Goal: Transaction & Acquisition: Purchase product/service

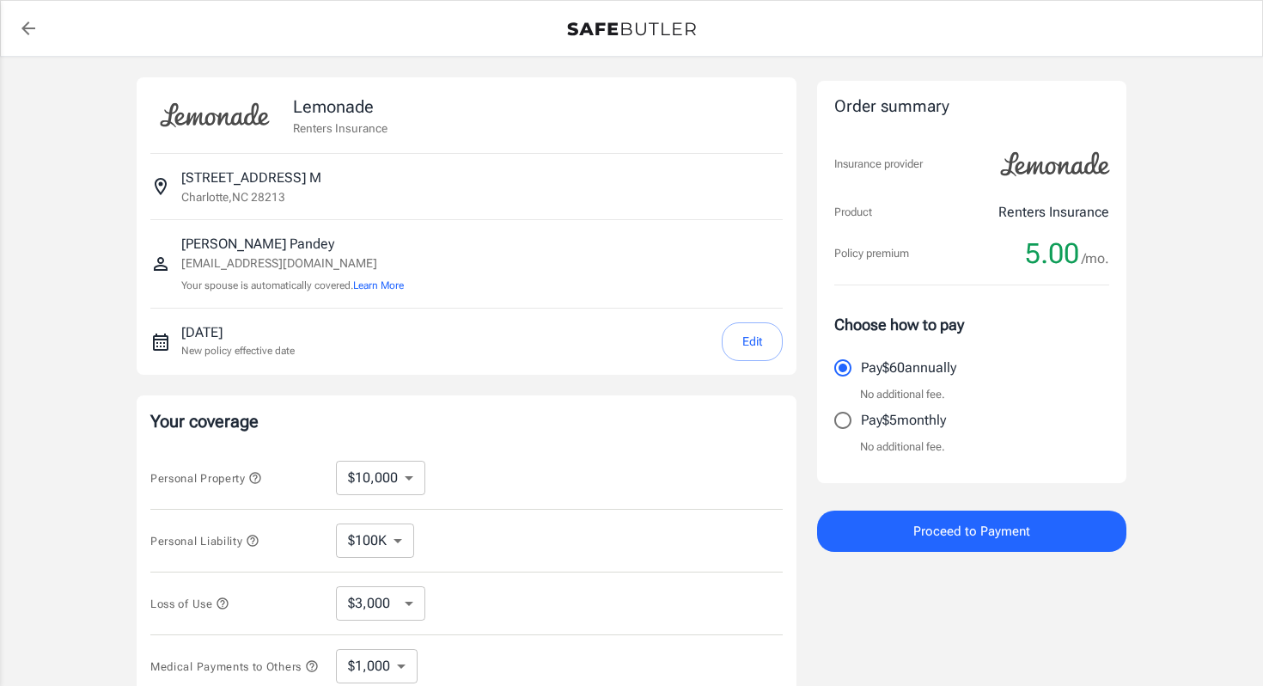
select select "500"
click at [896, 423] on p "Pay $5 monthly" at bounding box center [903, 420] width 85 height 21
click at [861, 423] on input "Pay $5 monthly" at bounding box center [843, 420] width 36 height 36
radio input "true"
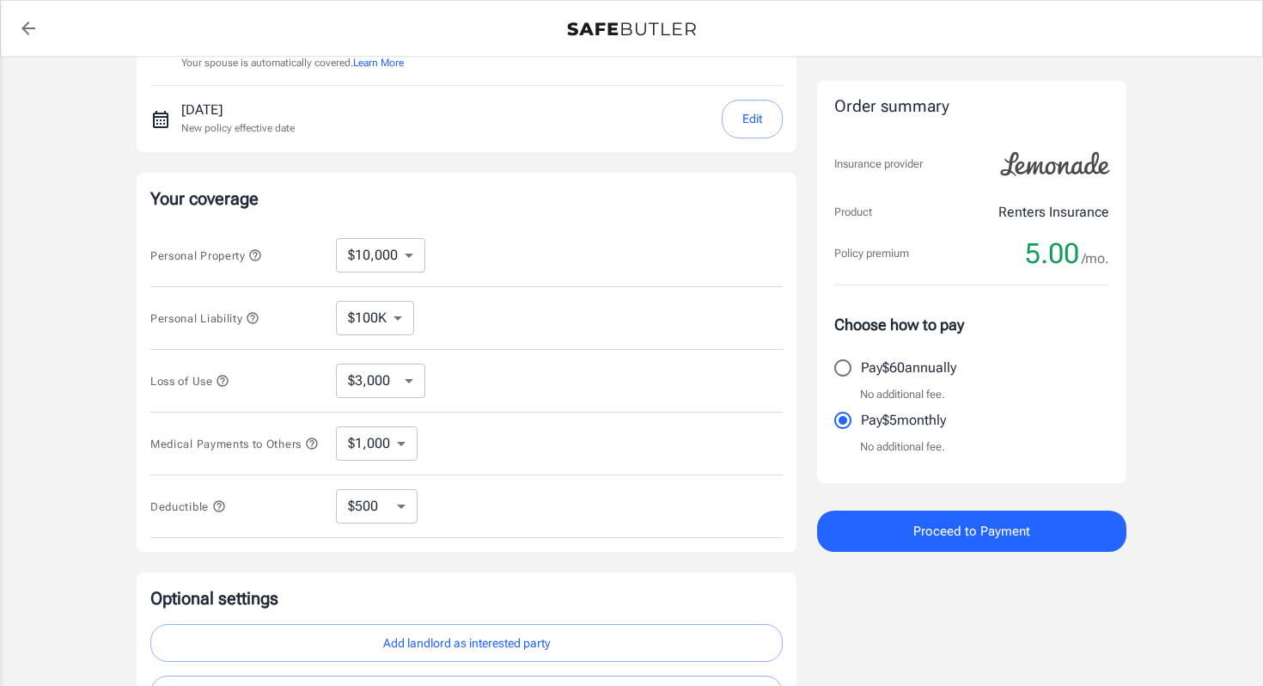
scroll to position [224, 0]
click at [889, 362] on p "Pay $60 annually" at bounding box center [908, 367] width 95 height 21
click at [861, 362] on input "Pay $60 annually" at bounding box center [843, 368] width 36 height 36
radio input "true"
click at [863, 439] on p "No additional fee." at bounding box center [902, 446] width 85 height 17
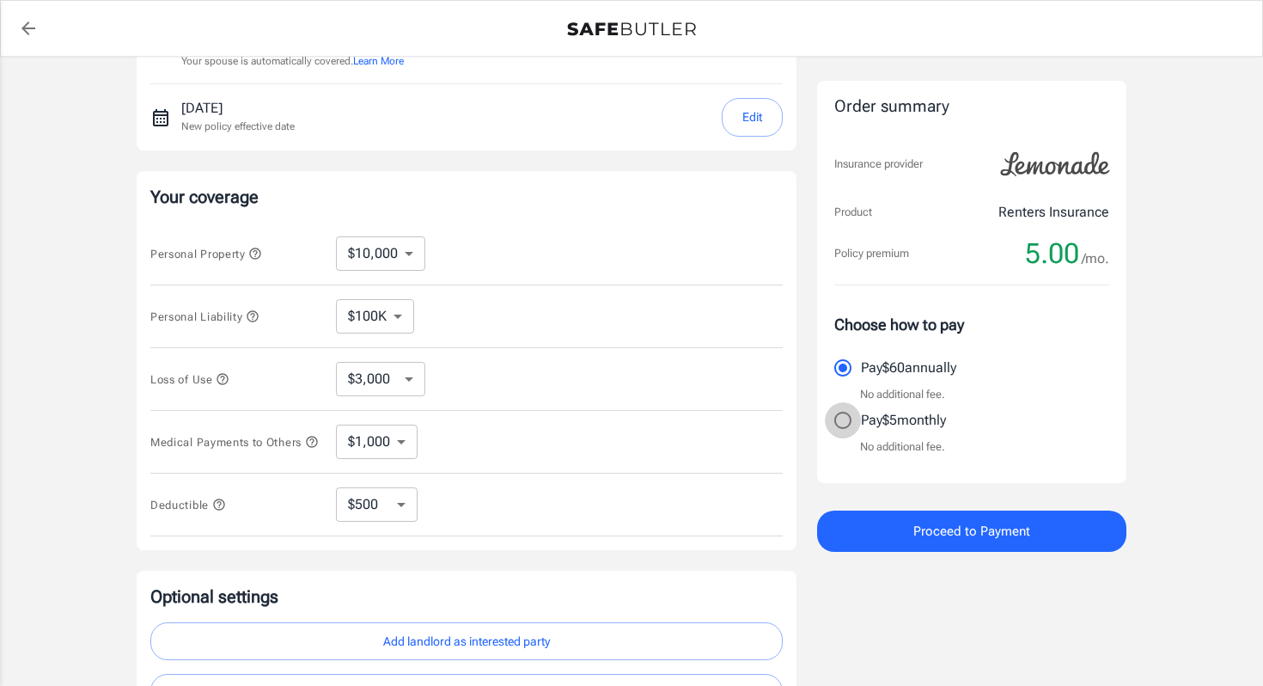
click at [852, 407] on input "Pay $5 monthly" at bounding box center [843, 420] width 36 height 36
radio input "true"
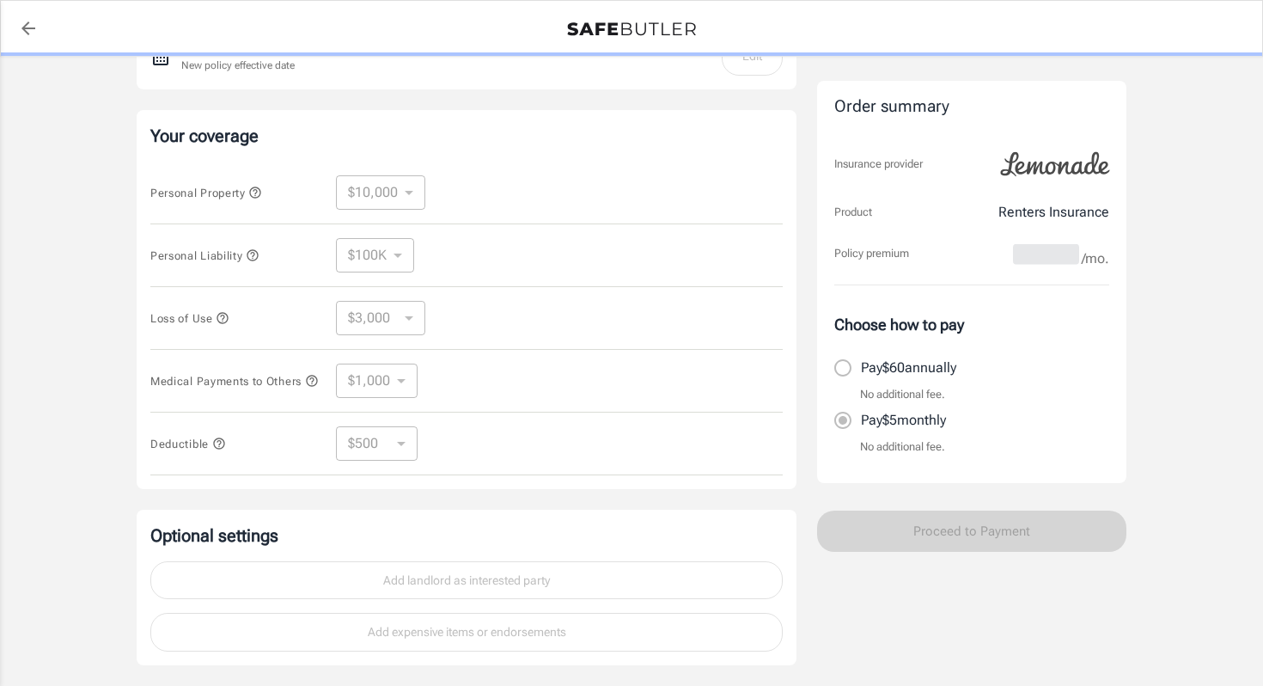
scroll to position [412, 0]
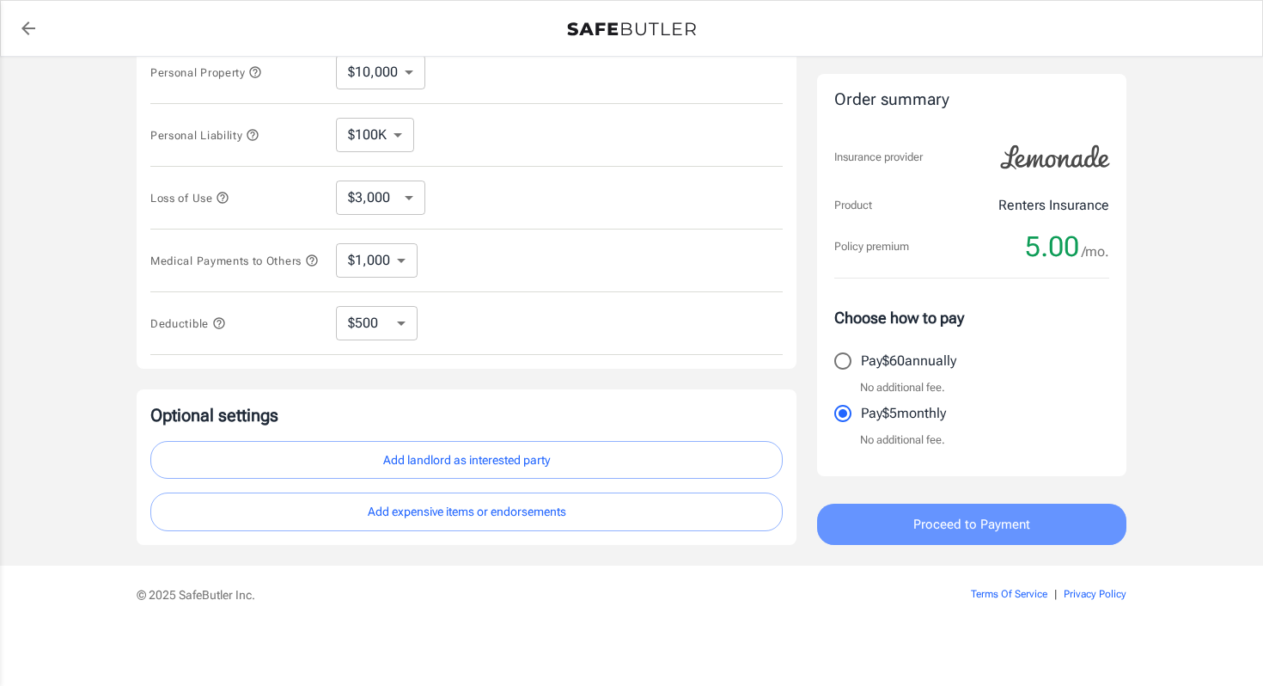
click at [962, 513] on span "Proceed to Payment" at bounding box center [971, 524] width 117 height 22
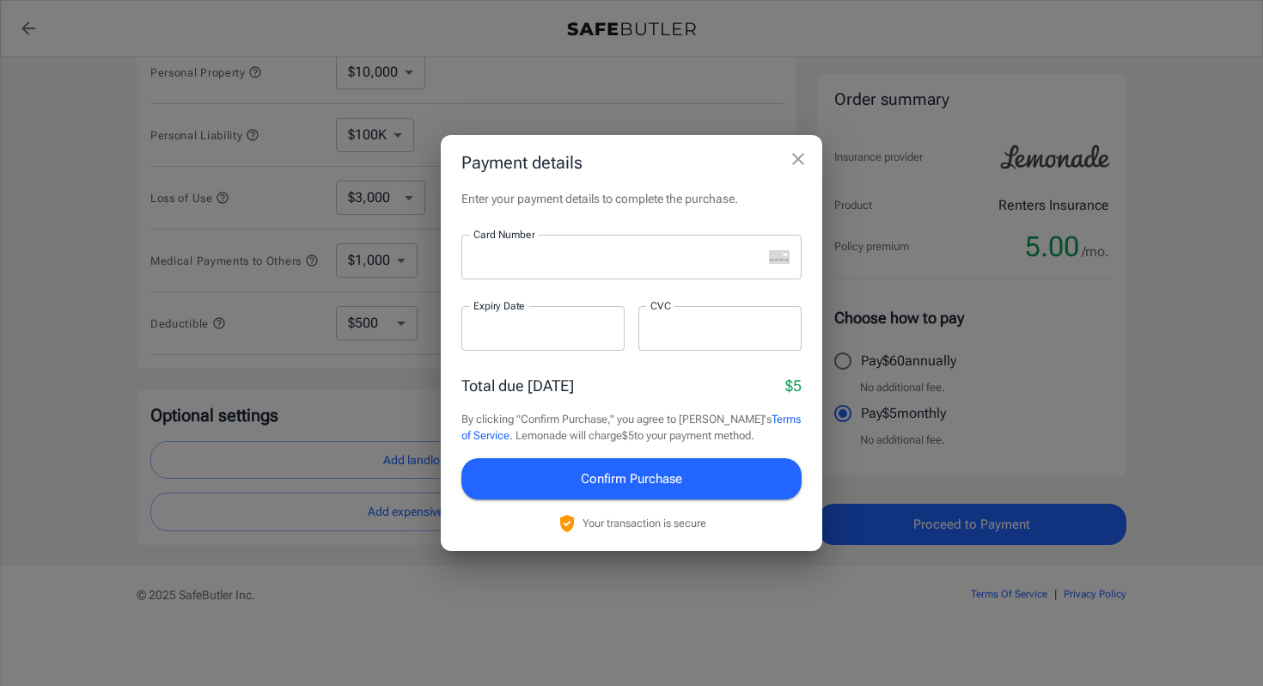
click at [558, 233] on div "Enter your payment details to complete the purchase. Card Number Card Number ​ …" at bounding box center [631, 370] width 381 height 361
click at [533, 247] on div at bounding box center [611, 257] width 301 height 45
click at [601, 471] on span "Confirm Purchase" at bounding box center [631, 478] width 101 height 22
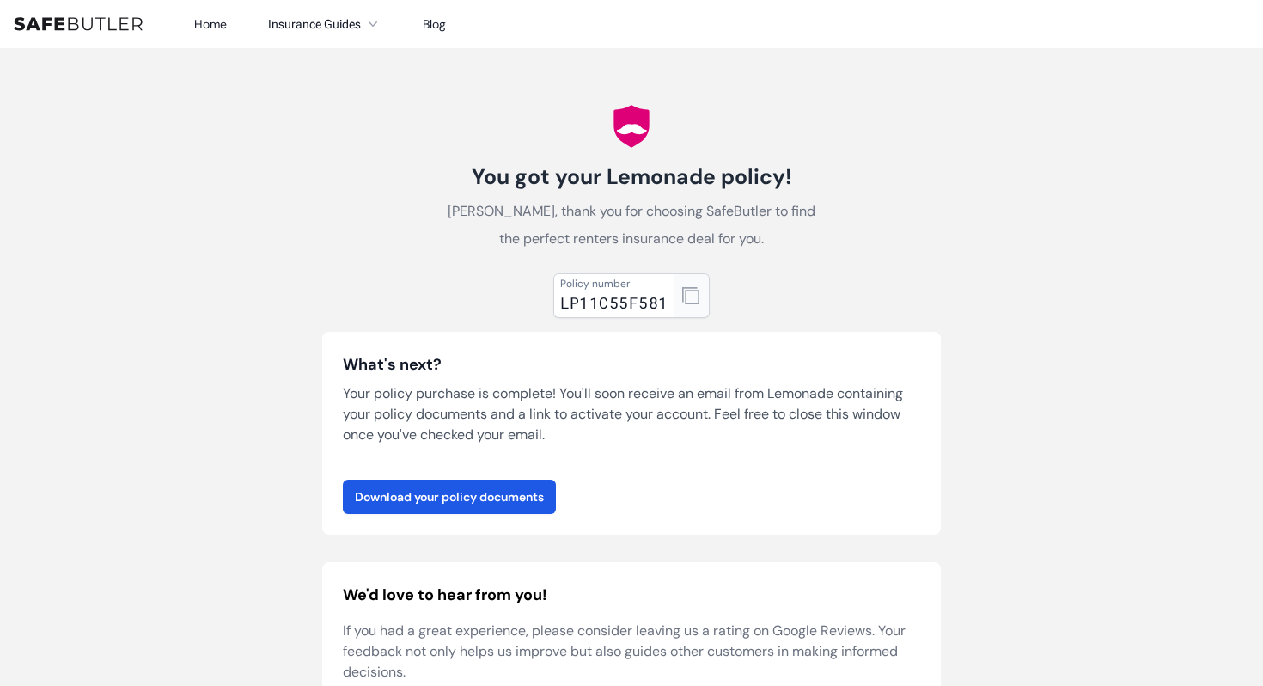
click at [693, 289] on icon "button" at bounding box center [690, 295] width 17 height 17
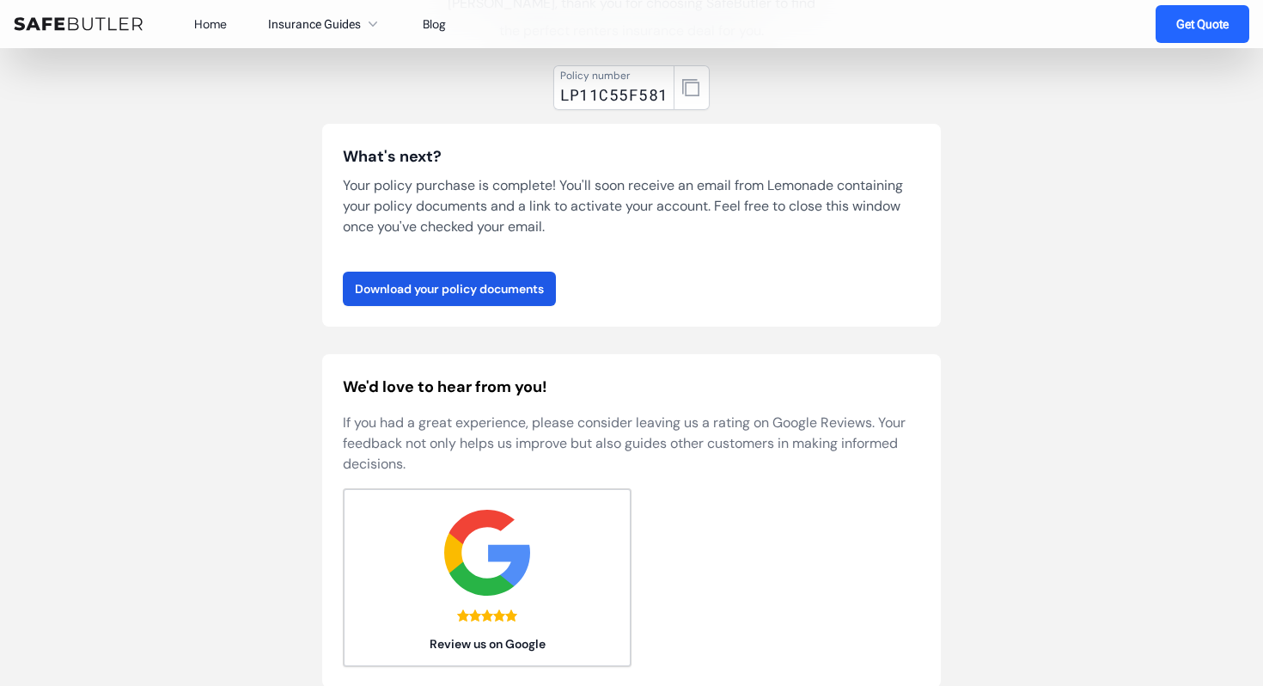
scroll to position [210, 0]
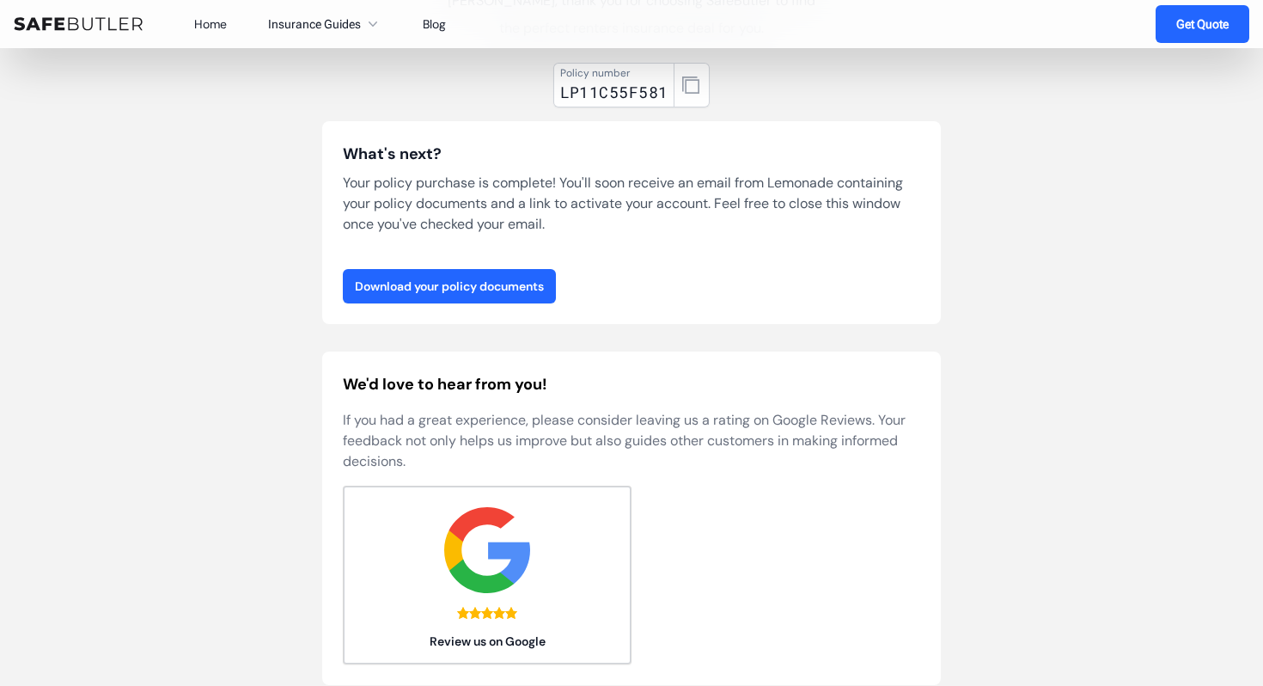
click at [515, 293] on link "Download your policy documents" at bounding box center [449, 286] width 213 height 34
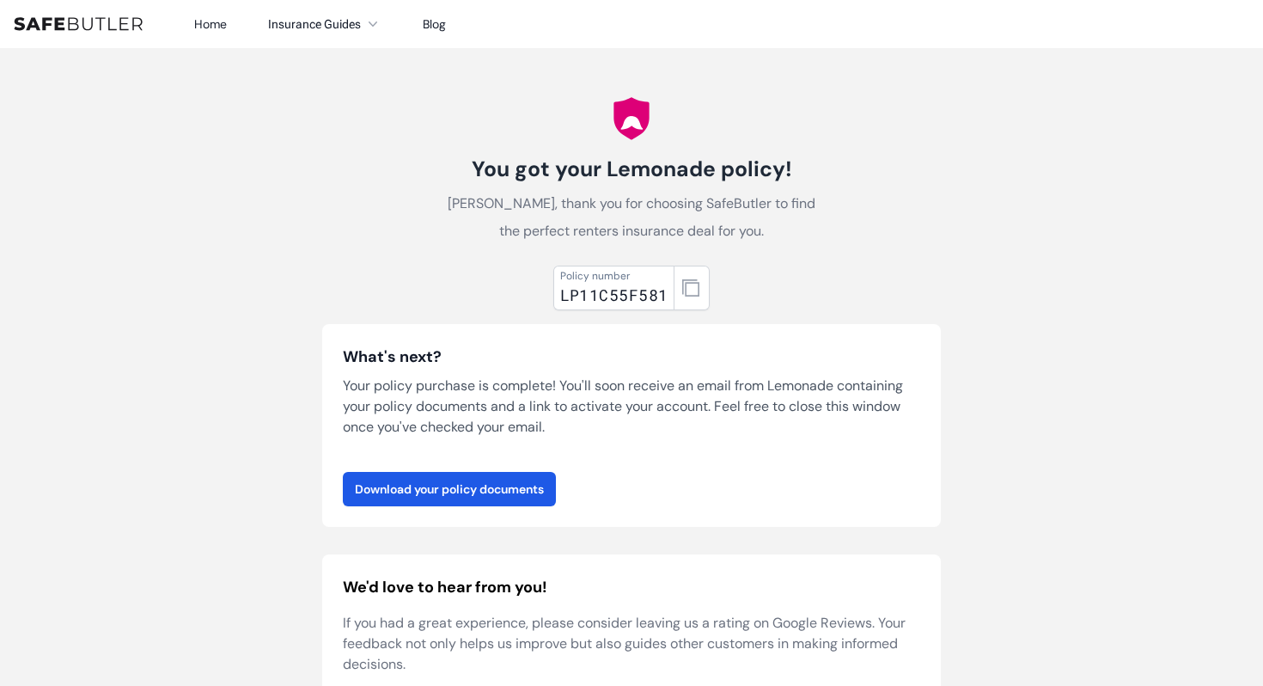
scroll to position [0, 0]
